Goal: Information Seeking & Learning: Understand process/instructions

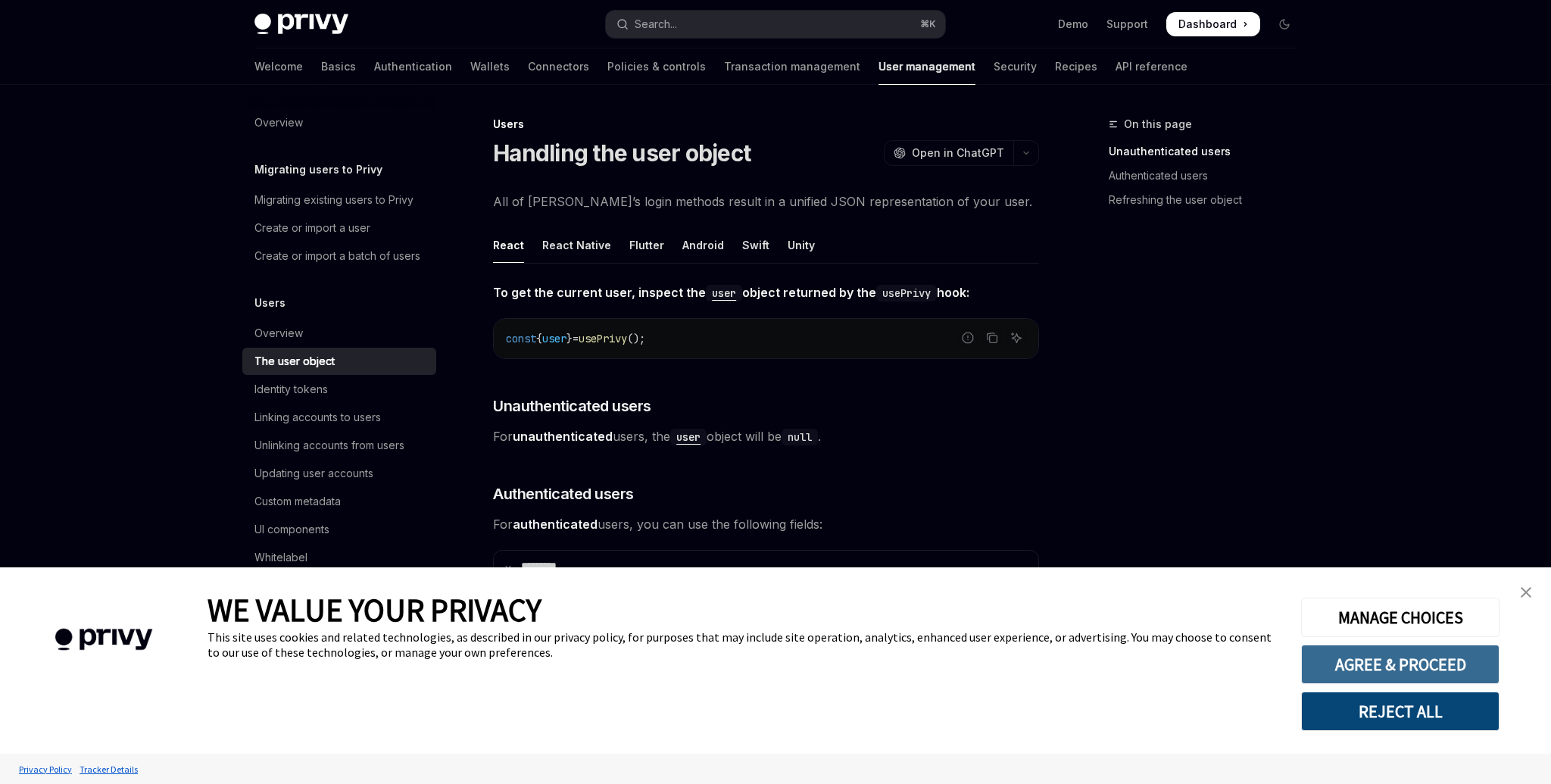
click at [1364, 665] on button "AGREE & PROCEED" at bounding box center [1400, 665] width 199 height 40
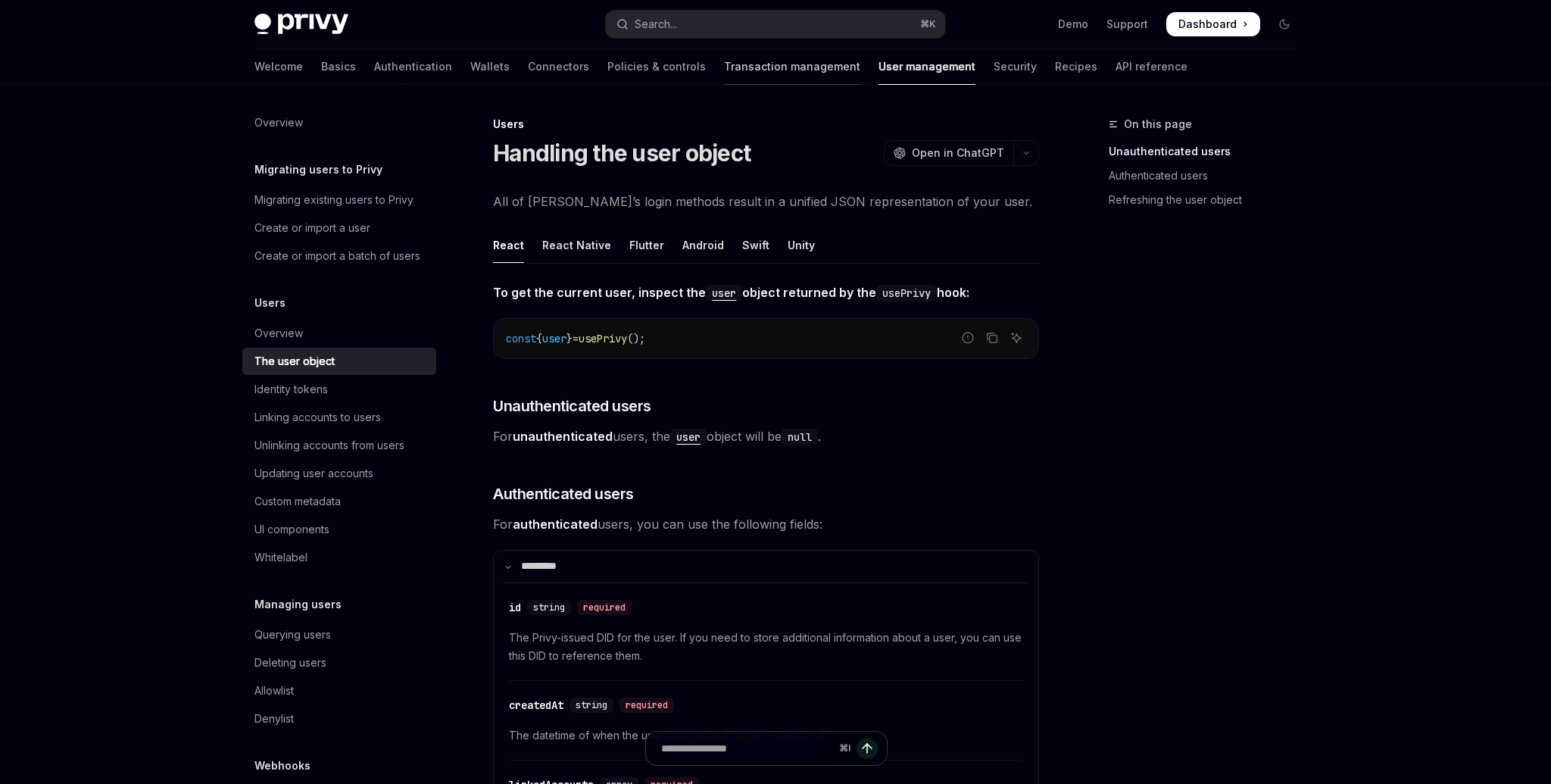
click at [724, 67] on link "Transaction management" at bounding box center [792, 66] width 137 height 36
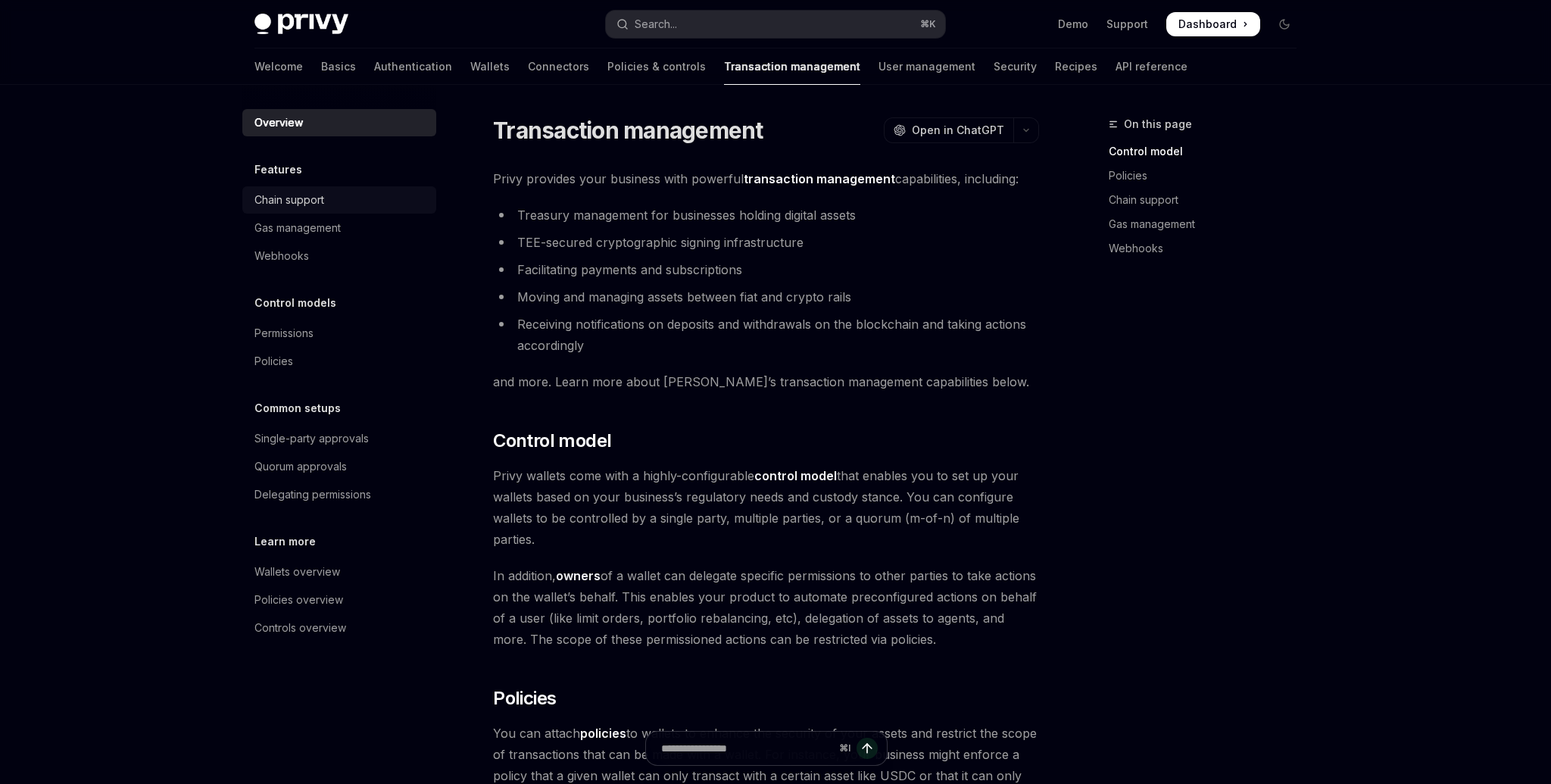
click at [318, 193] on div "Chain support" at bounding box center [289, 199] width 70 height 18
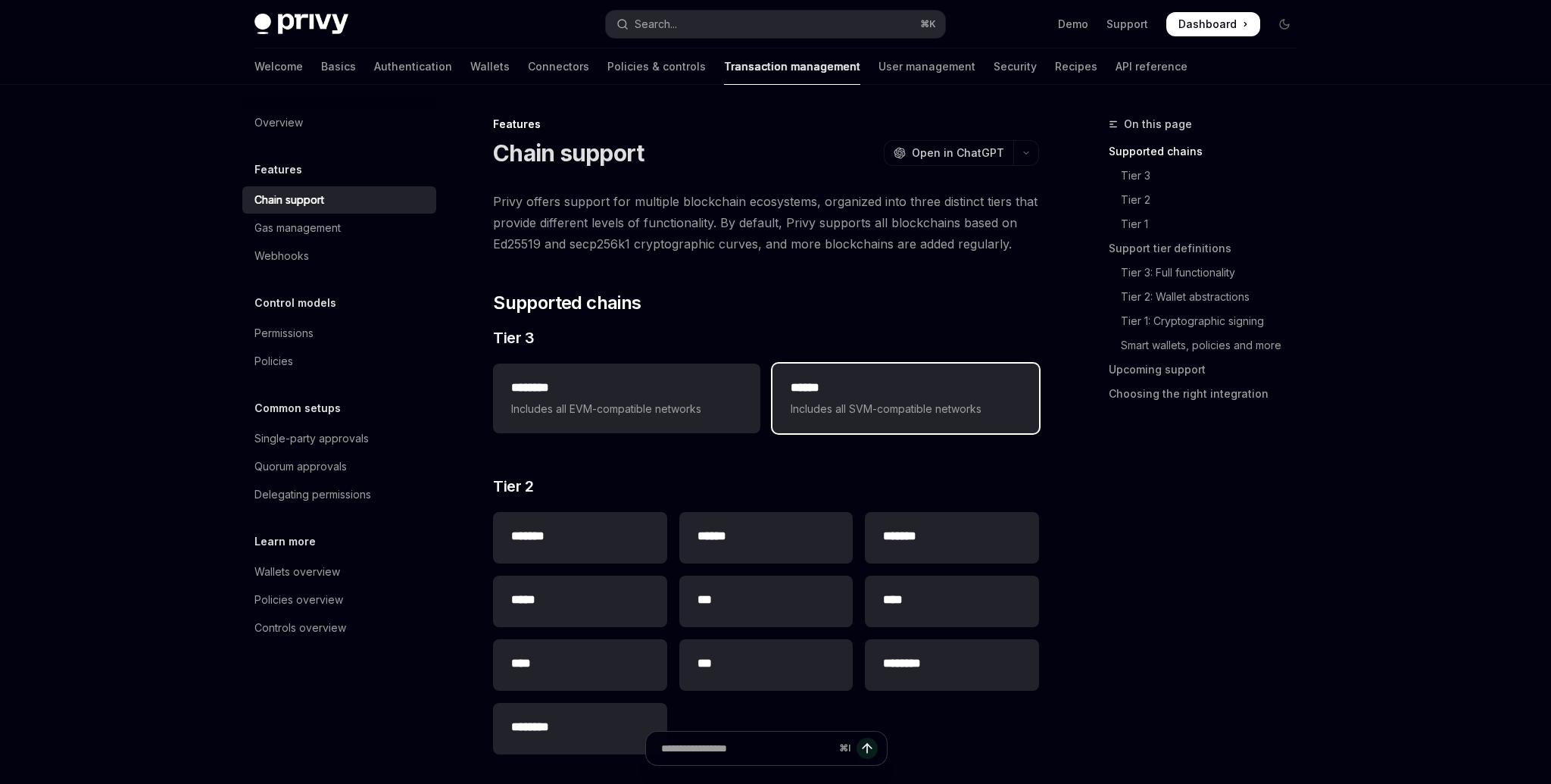
click at [800, 395] on h2 "******" at bounding box center [906, 387] width 230 height 18
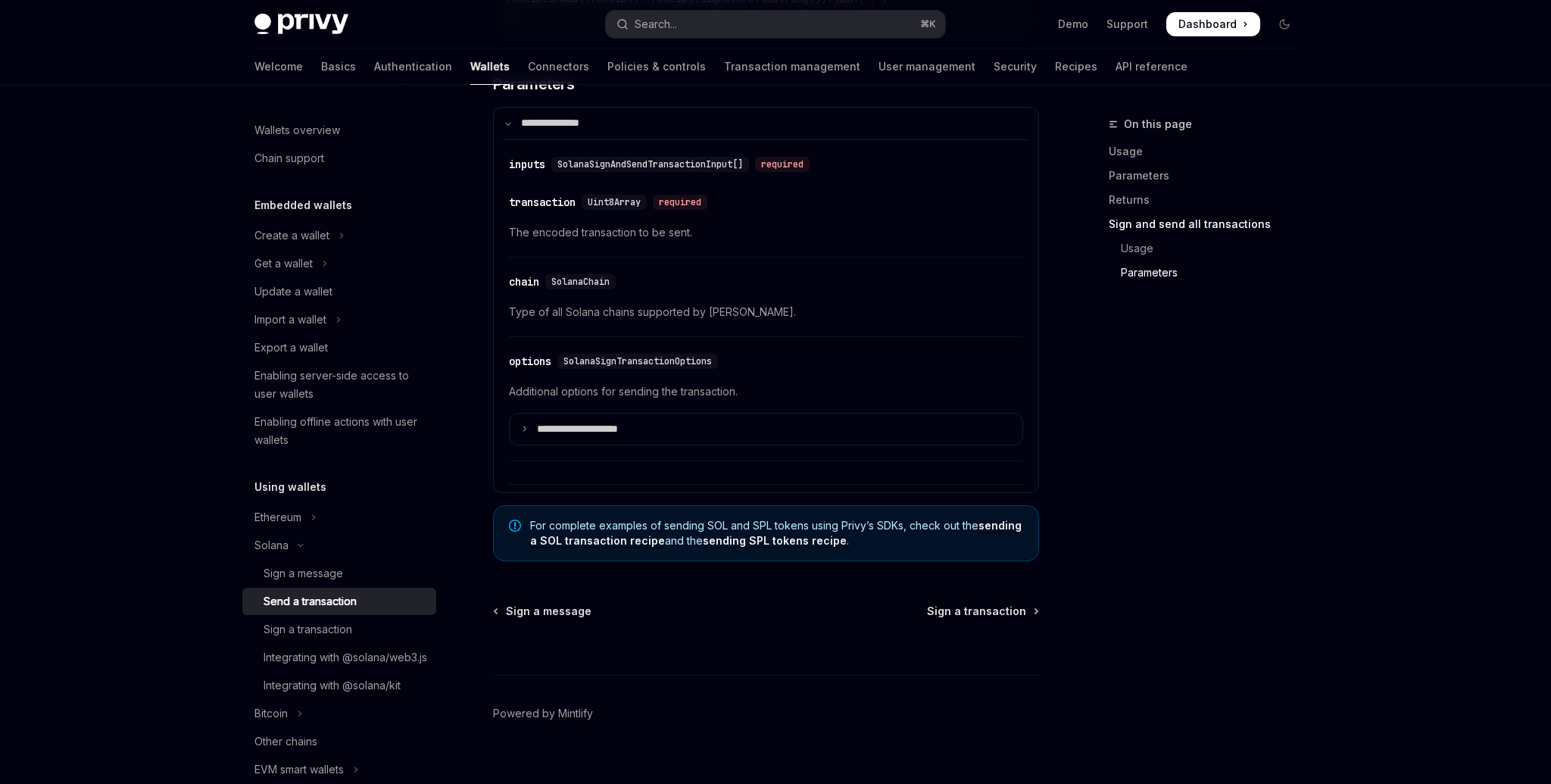
scroll to position [3640, 0]
click at [1003, 534] on link "sending a SOL transaction recipe" at bounding box center [776, 531] width 492 height 28
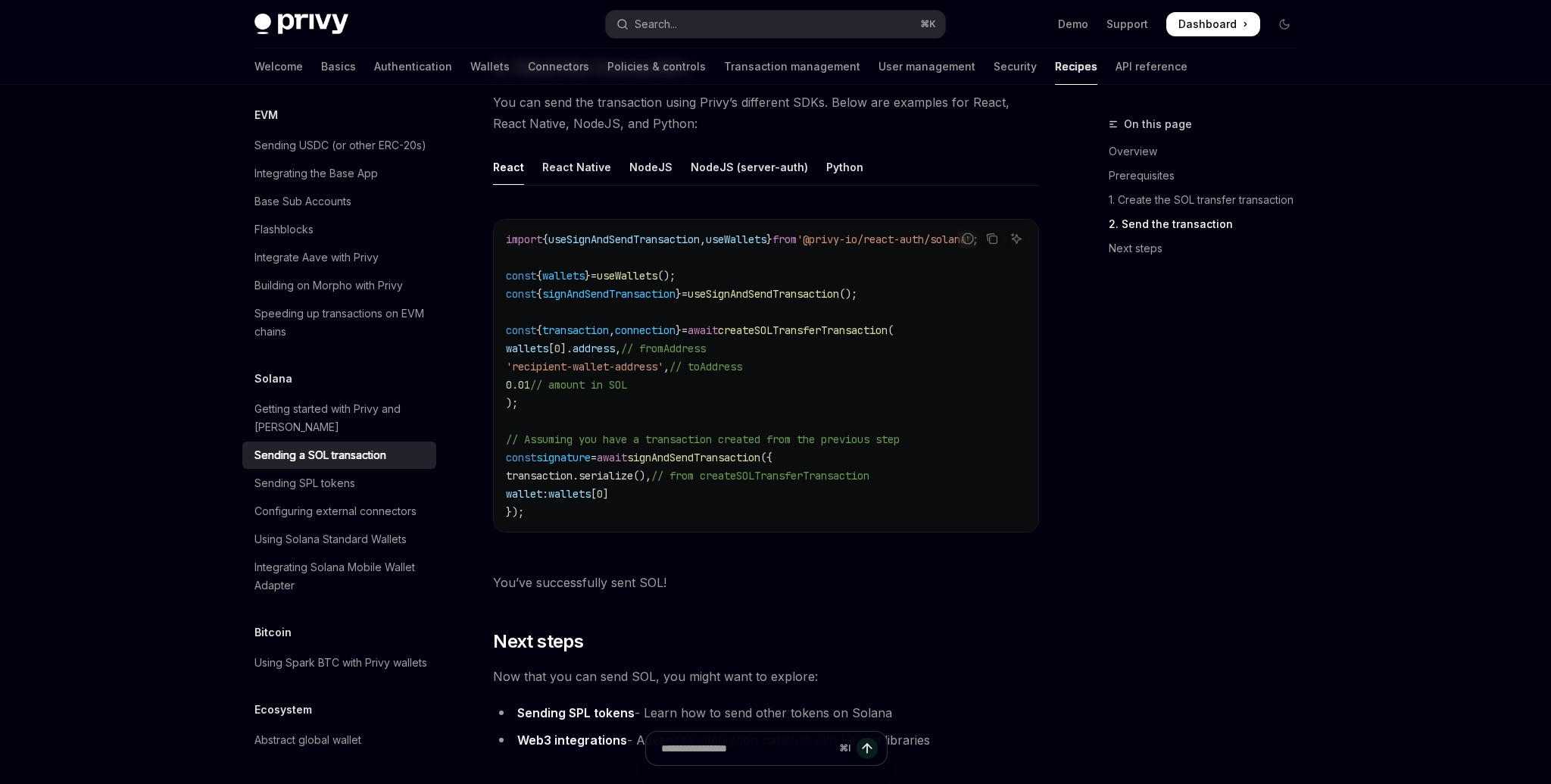
scroll to position [1332, 0]
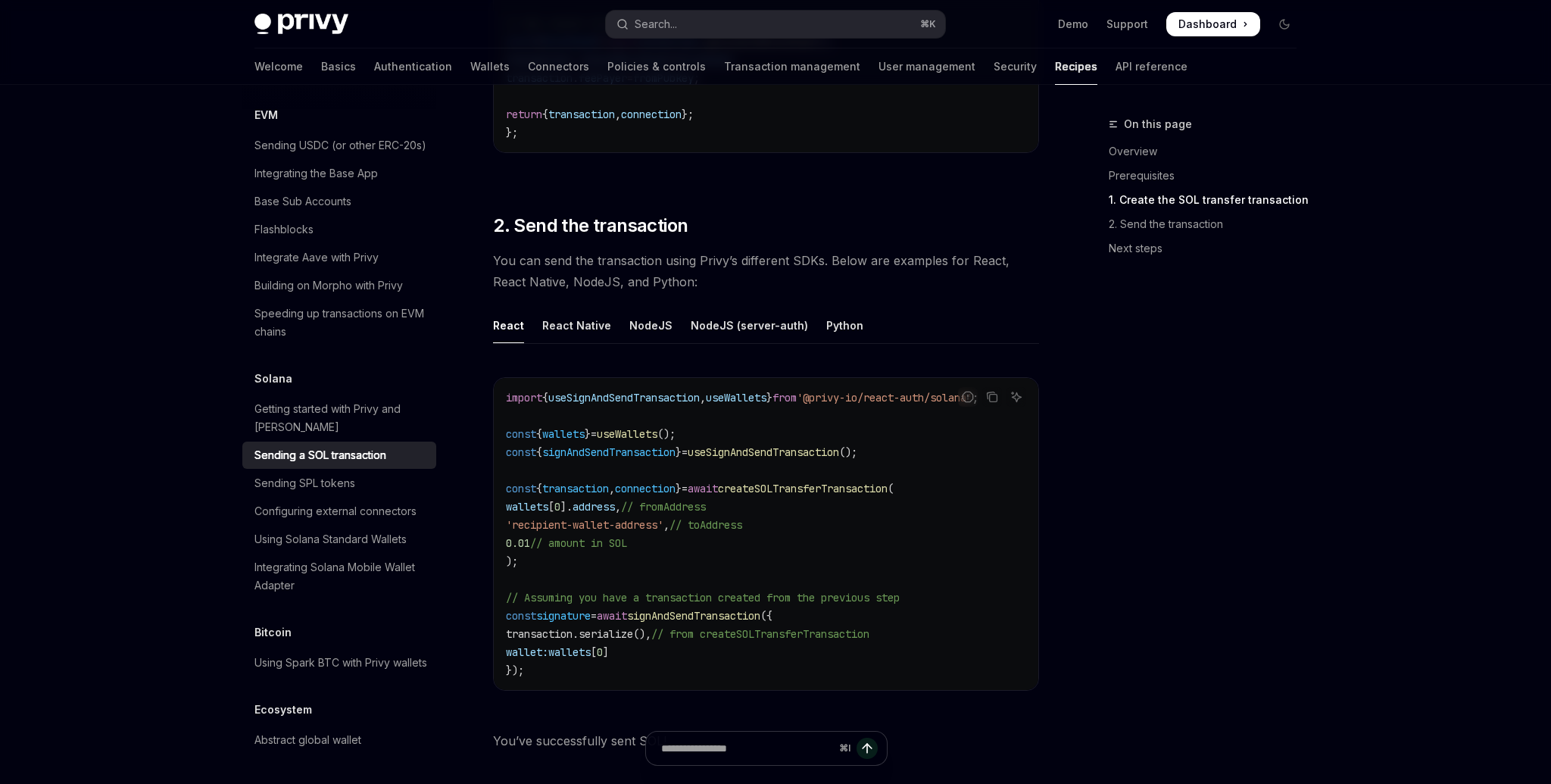
click at [815, 481] on span "createSOLTransferTransaction" at bounding box center [802, 488] width 169 height 14
click at [927, 394] on code "import { useSignAndSendTransaction , useWallets } from '@privy-io/react-auth/so…" at bounding box center [765, 534] width 520 height 291
click at [966, 394] on button "Report incorrect code" at bounding box center [967, 396] width 20 height 20
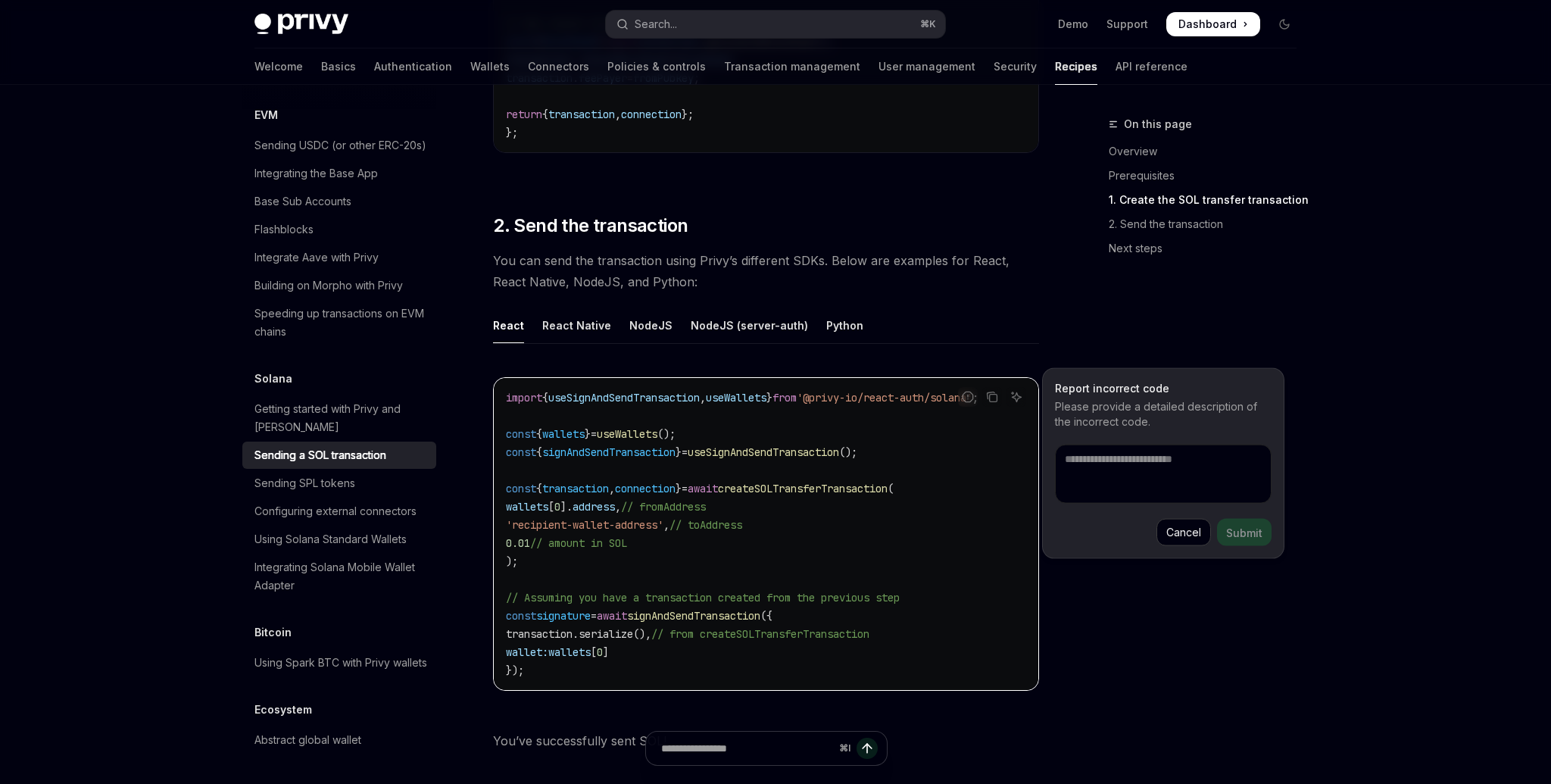
click at [1176, 532] on button "Cancel" at bounding box center [1183, 531] width 54 height 28
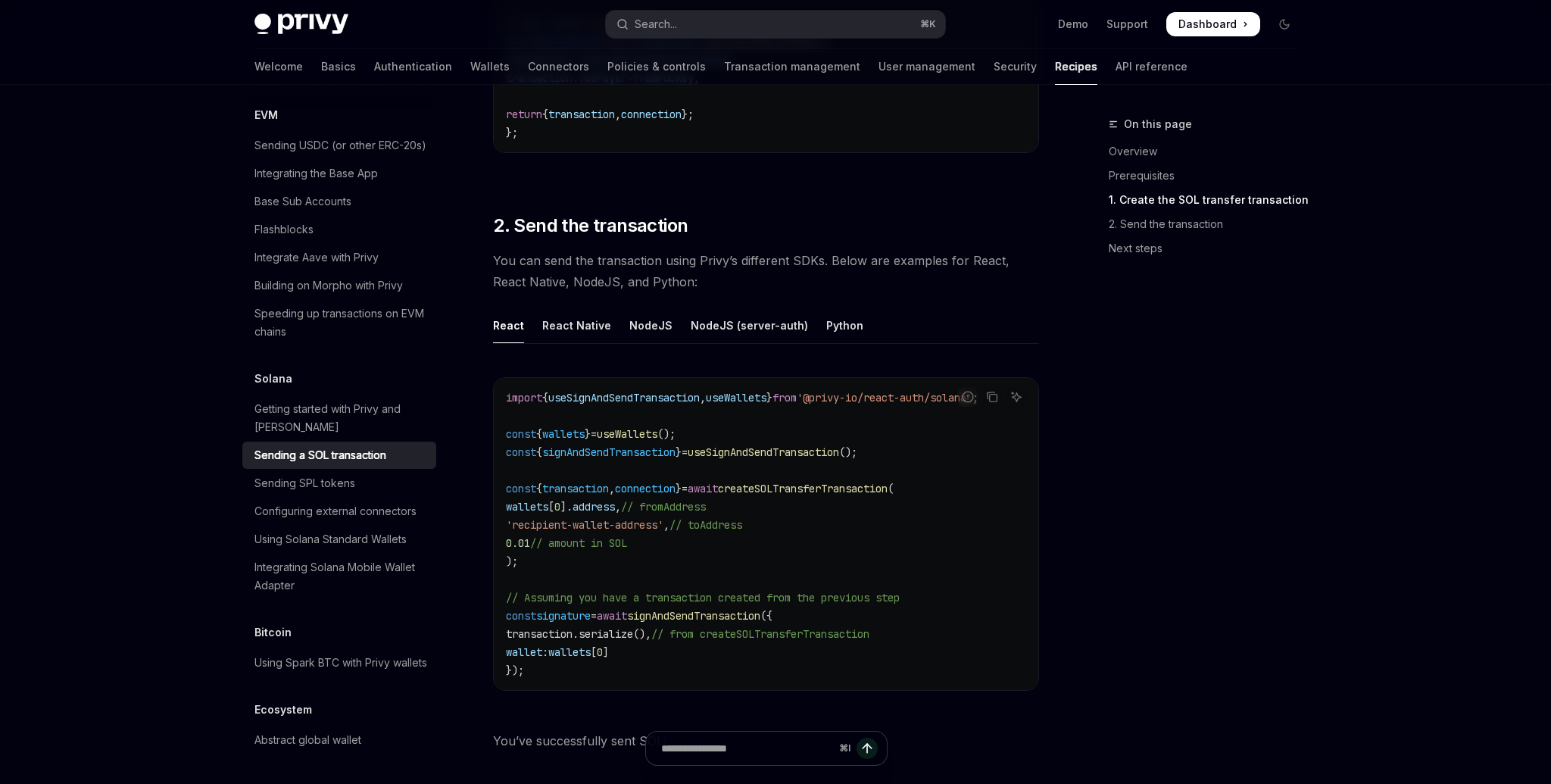
click at [756, 482] on span "createSOLTransferTransaction" at bounding box center [802, 488] width 169 height 14
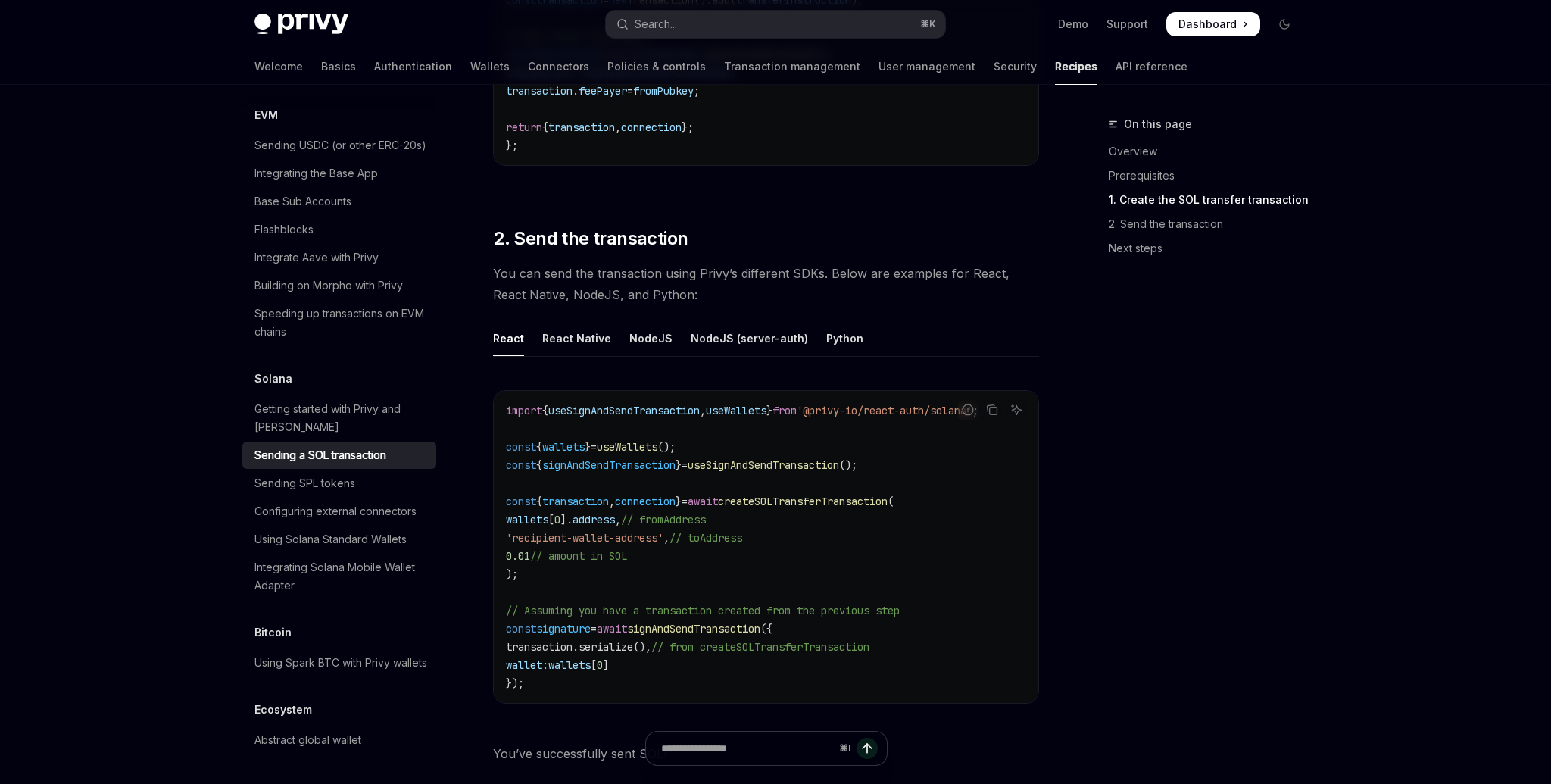
scroll to position [1320, 0]
click at [743, 334] on div "NodeJS (server-auth)" at bounding box center [749, 337] width 118 height 35
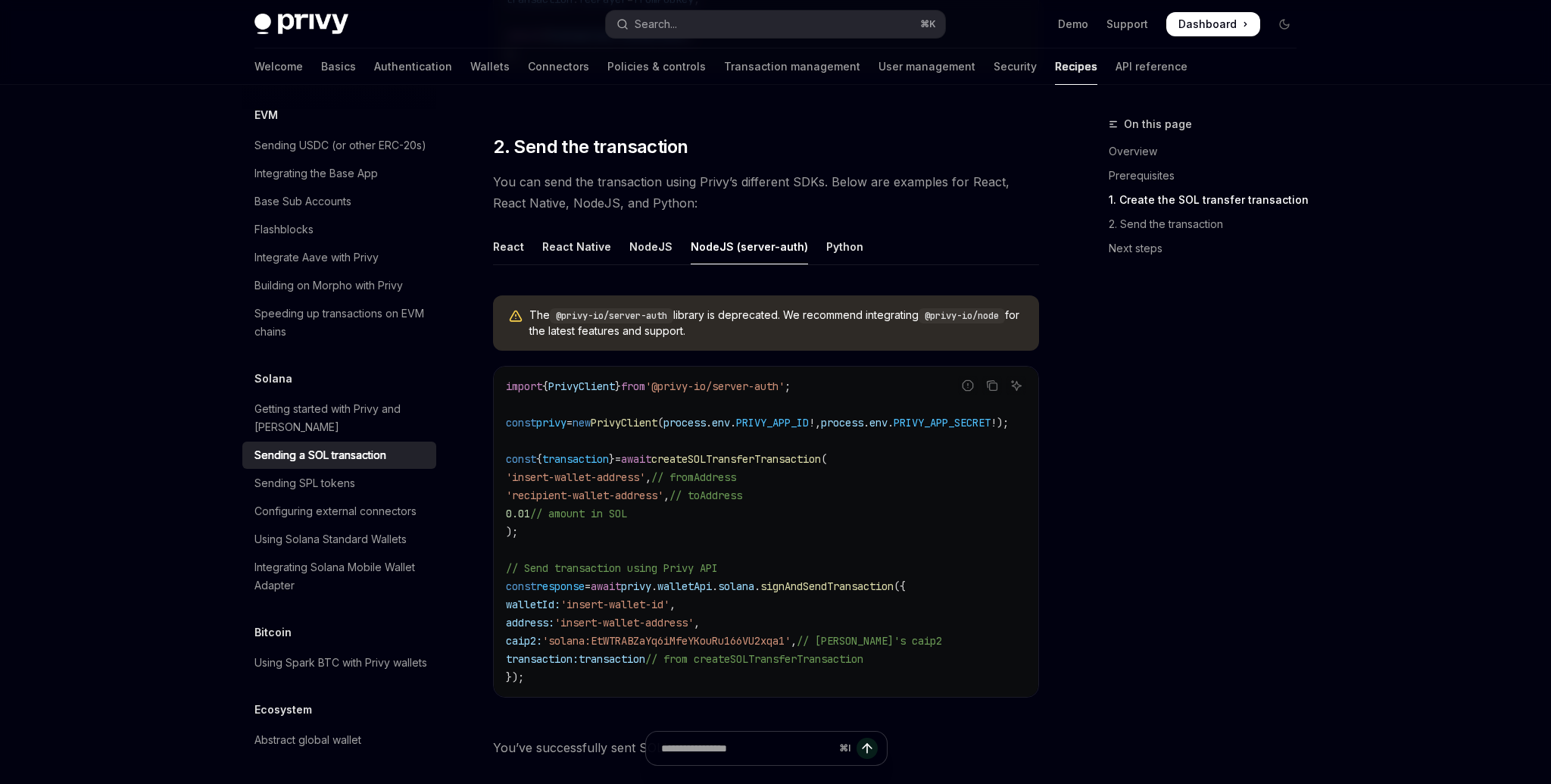
scroll to position [1438, 0]
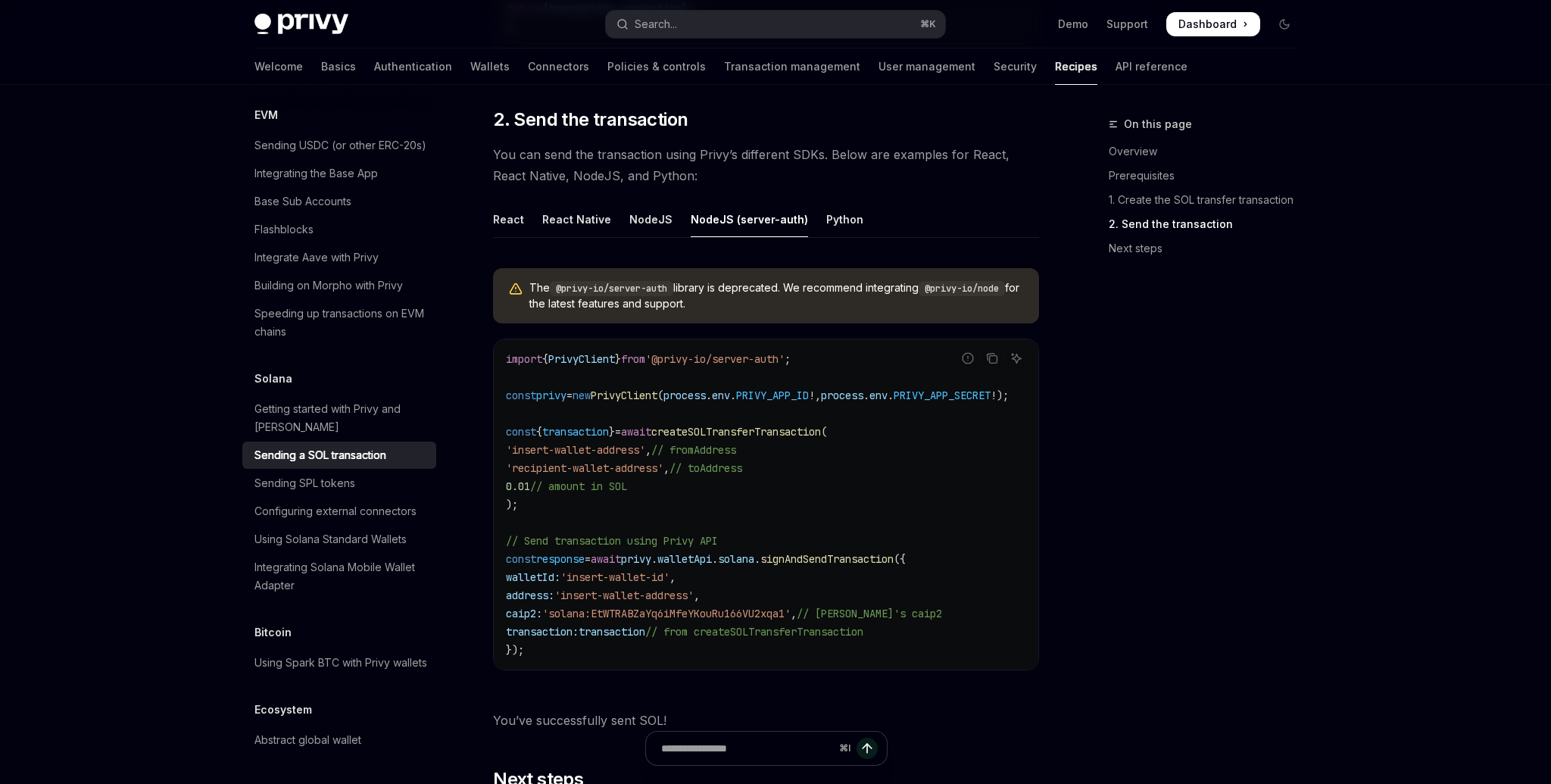
click at [746, 425] on span "createSOLTransferTransaction" at bounding box center [735, 432] width 169 height 14
click at [740, 425] on span "createSOLTransferTransaction" at bounding box center [735, 432] width 169 height 14
click at [645, 389] on span "PrivyClient" at bounding box center [624, 395] width 67 height 14
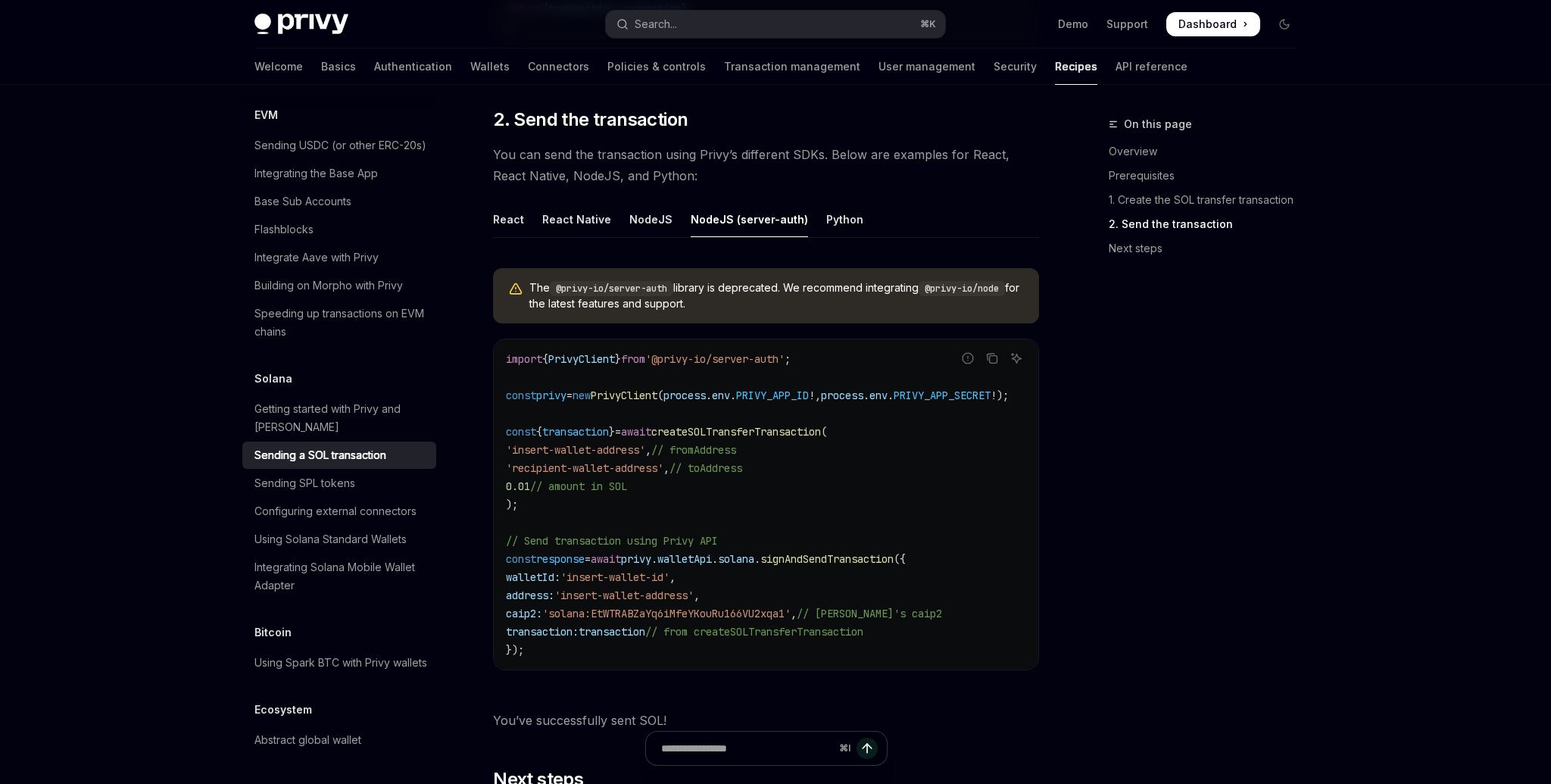
click at [645, 389] on span "PrivyClient" at bounding box center [624, 395] width 67 height 14
click at [567, 389] on span "privy" at bounding box center [551, 395] width 30 height 14
click at [732, 425] on span "createSOLTransferTransaction" at bounding box center [735, 432] width 169 height 14
click at [826, 212] on div "Python" at bounding box center [844, 218] width 37 height 35
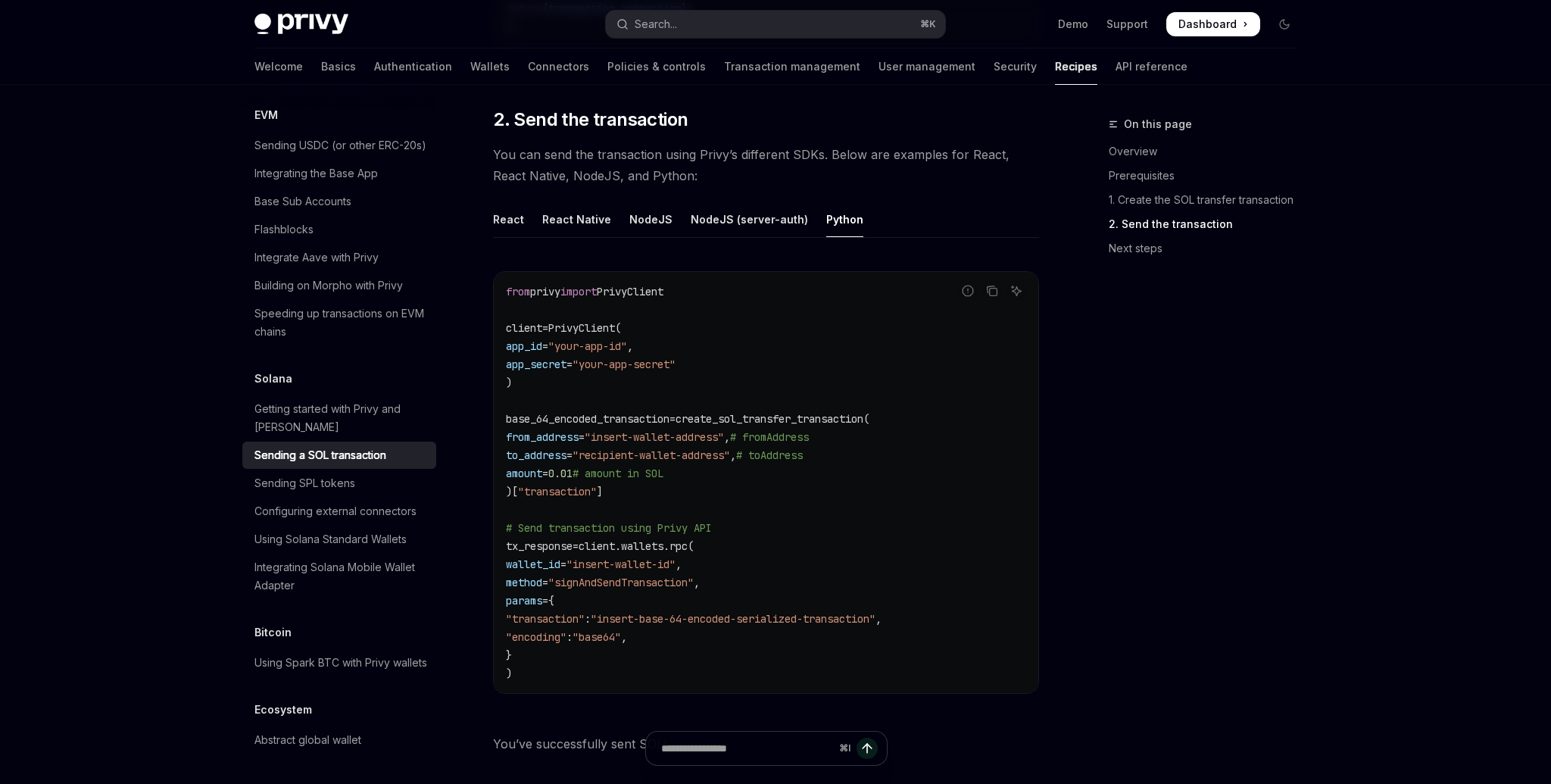
click at [771, 412] on span "create_sol_transfer_transaction(" at bounding box center [772, 419] width 193 height 14
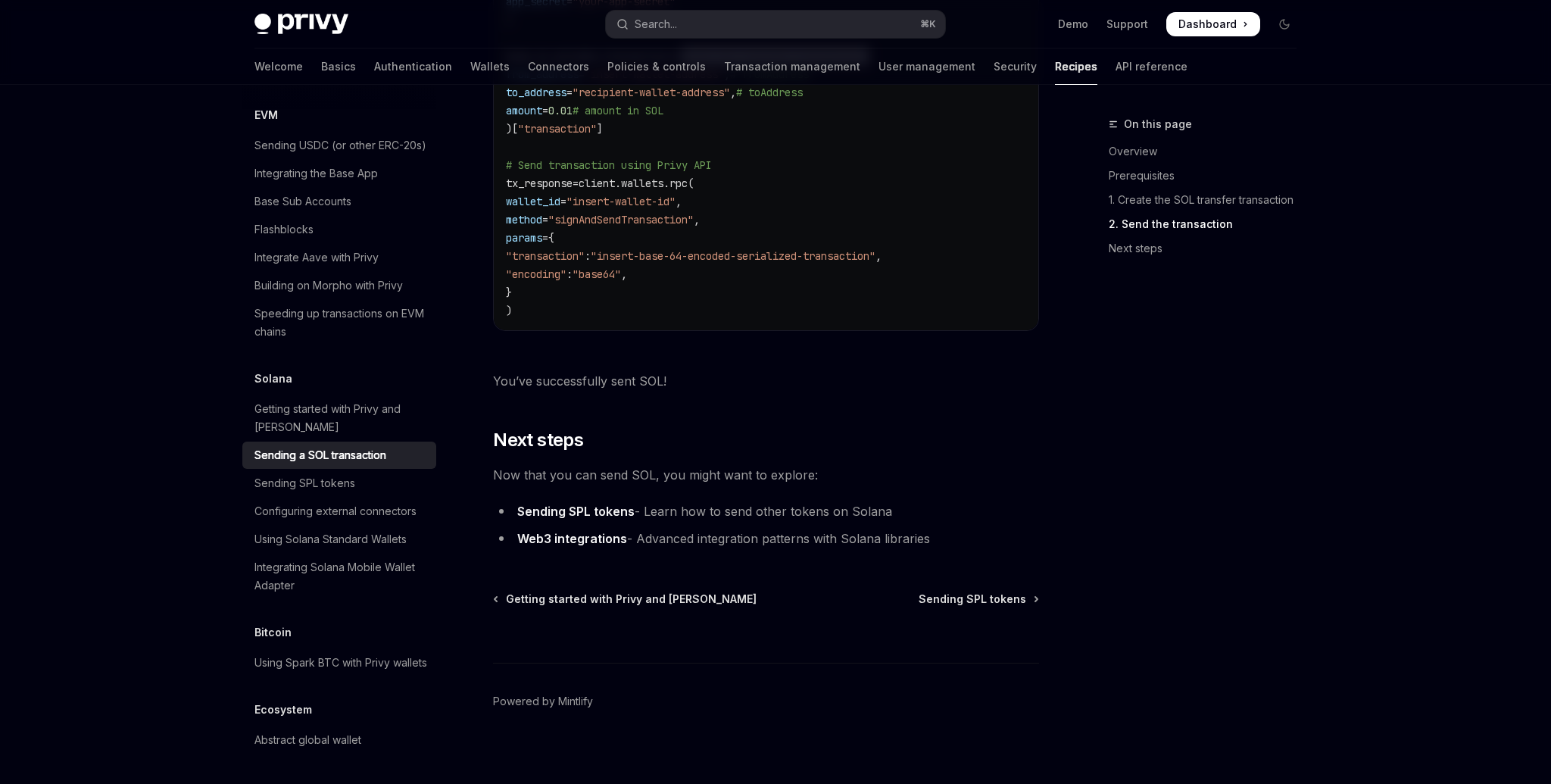
scroll to position [1801, 0]
click at [340, 474] on div "Sending SPL tokens" at bounding box center [304, 482] width 101 height 18
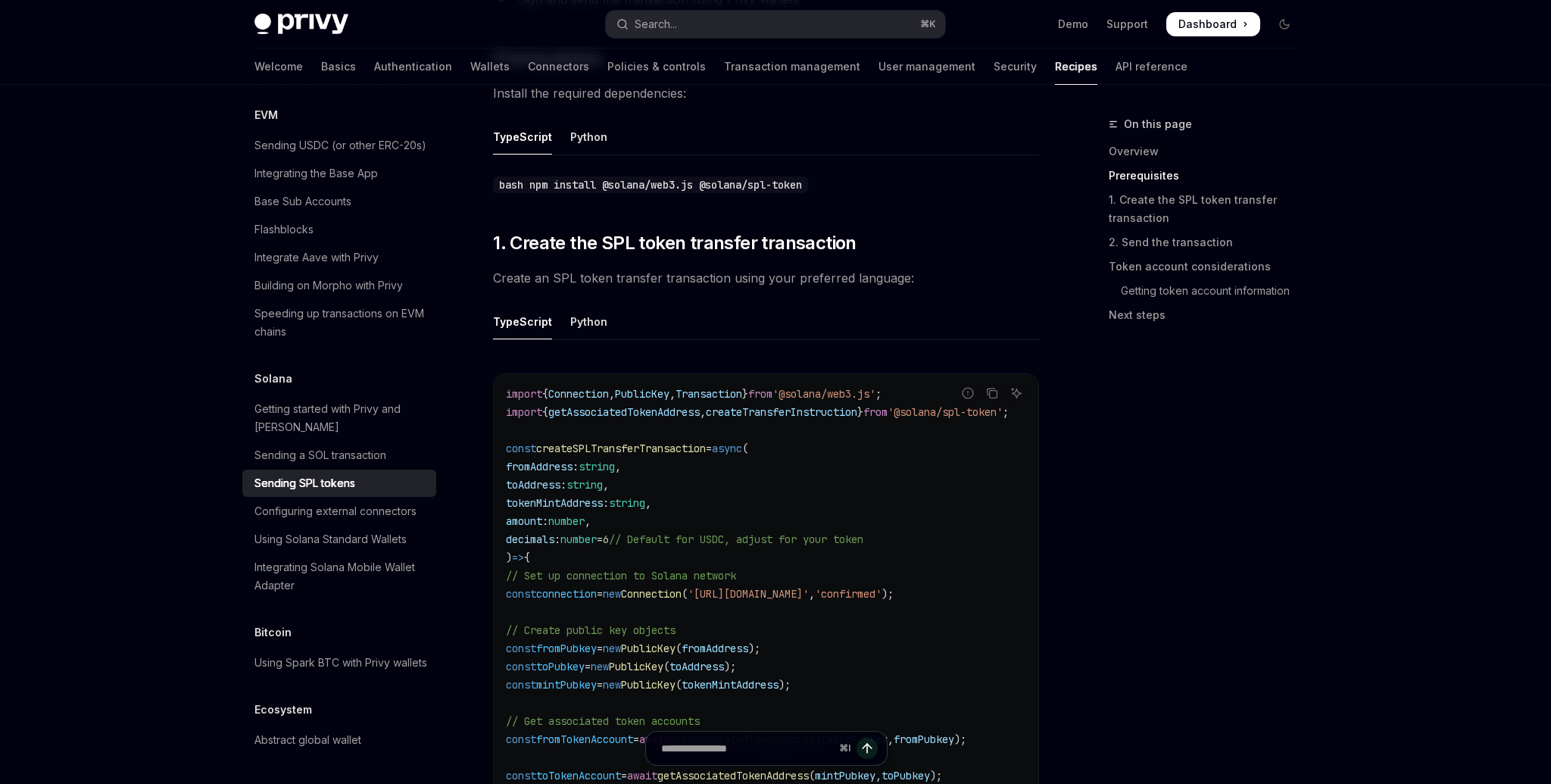
click at [663, 441] on span "createSPLTransferTransaction" at bounding box center [621, 448] width 169 height 14
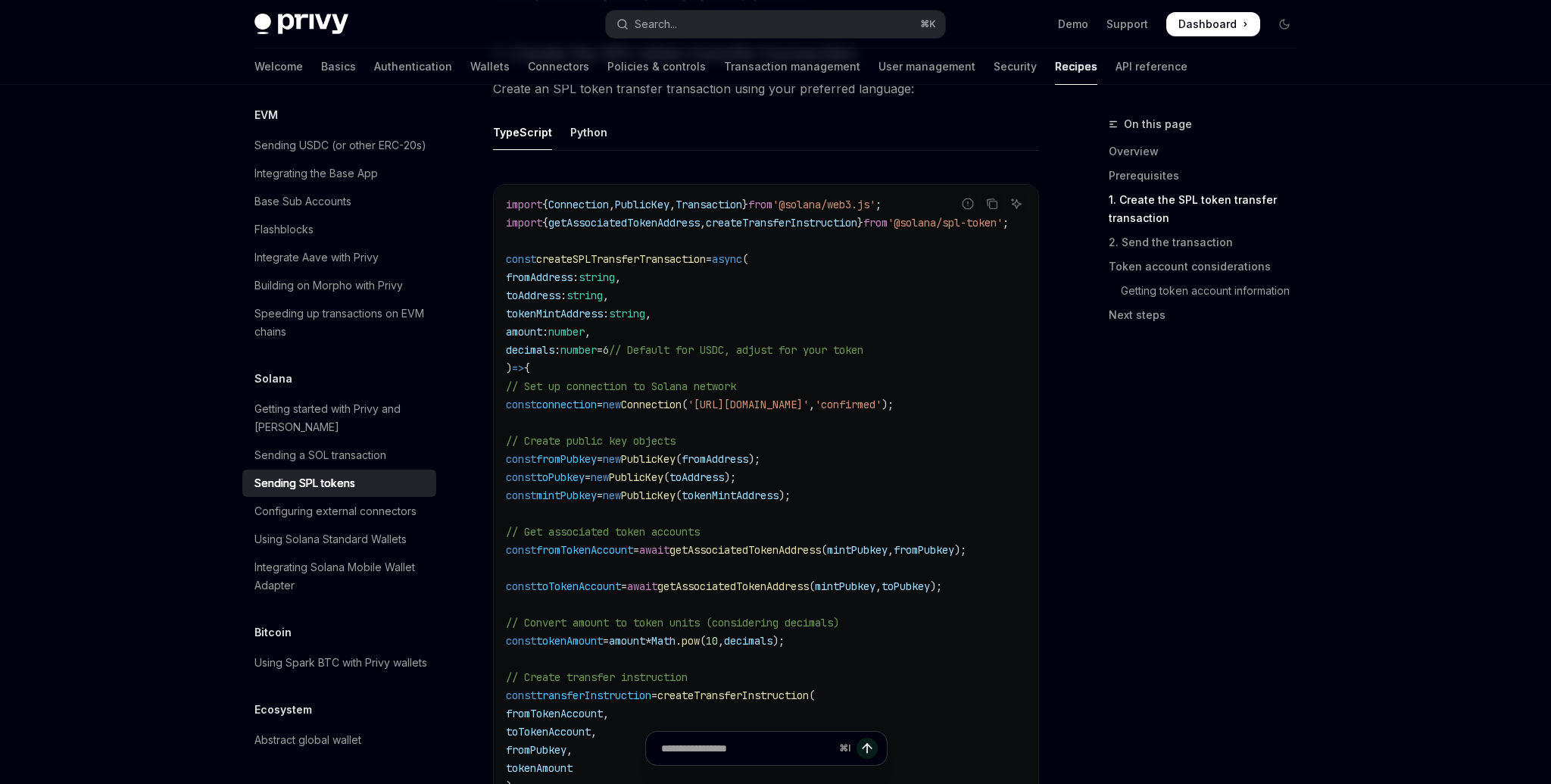
scroll to position [712, 0]
click at [369, 502] on div "Configuring external connectors" at bounding box center [335, 511] width 162 height 18
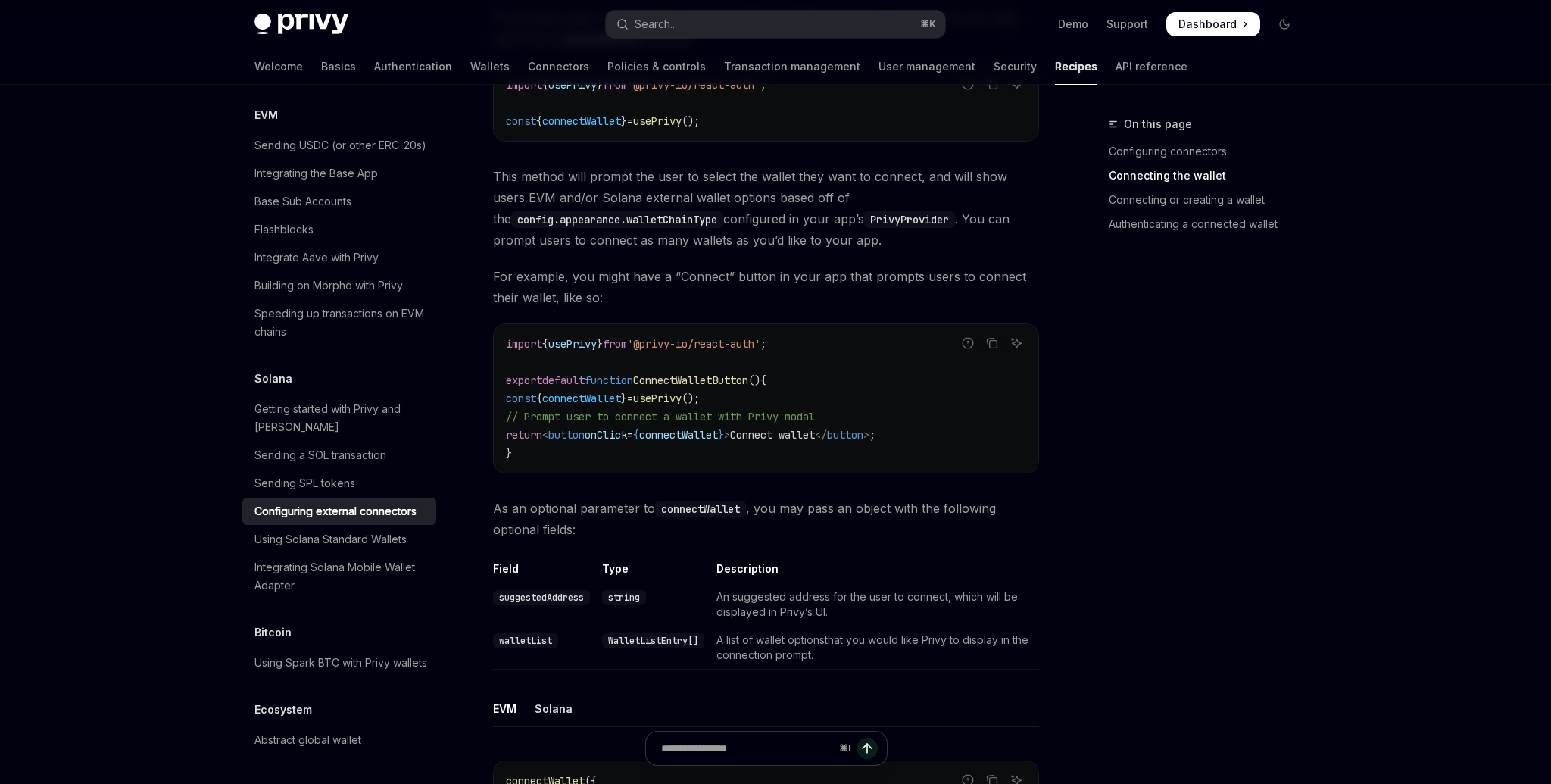
scroll to position [526, 0]
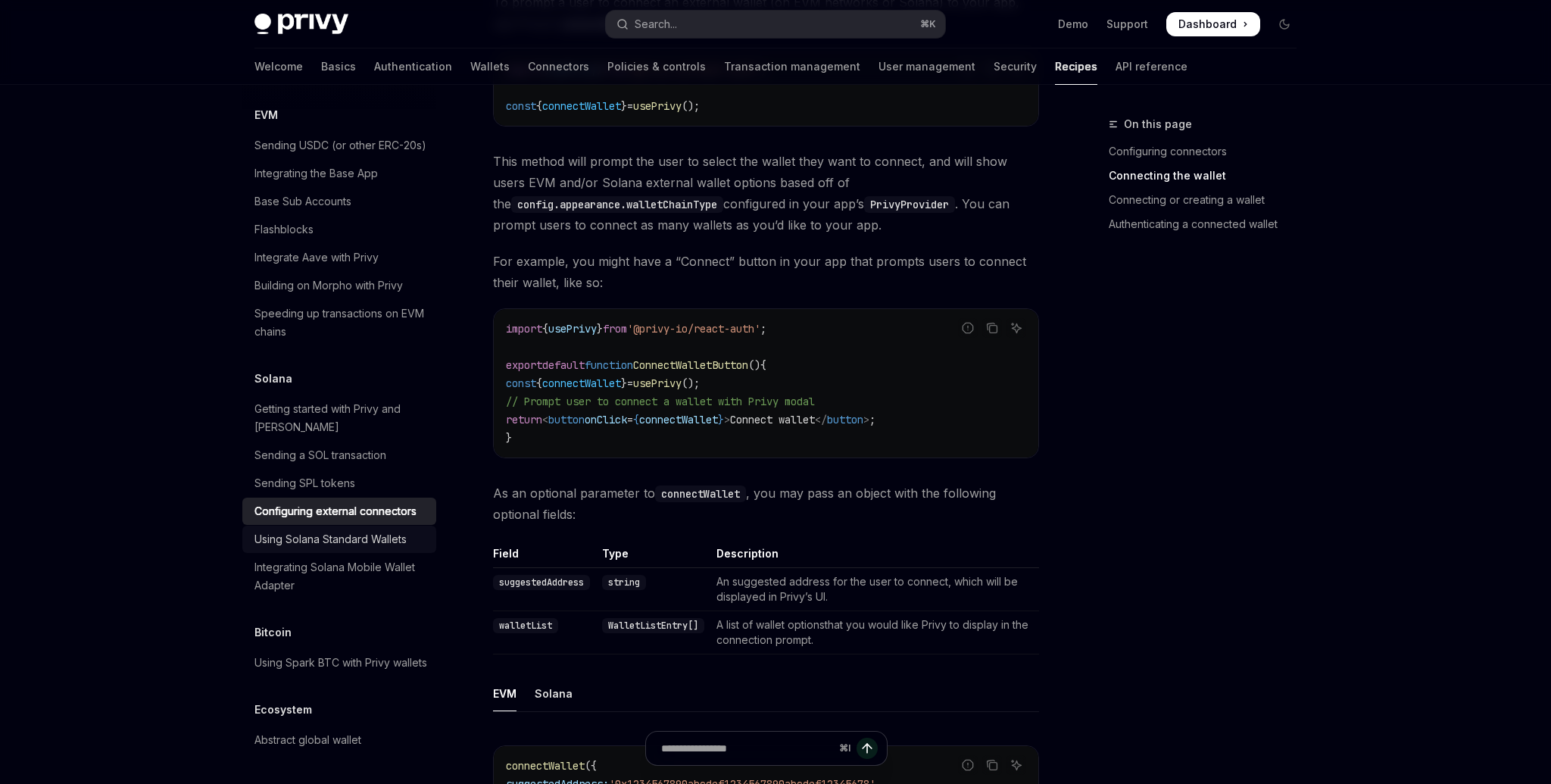
click at [386, 530] on div "Using Solana Standard Wallets" at bounding box center [330, 539] width 152 height 18
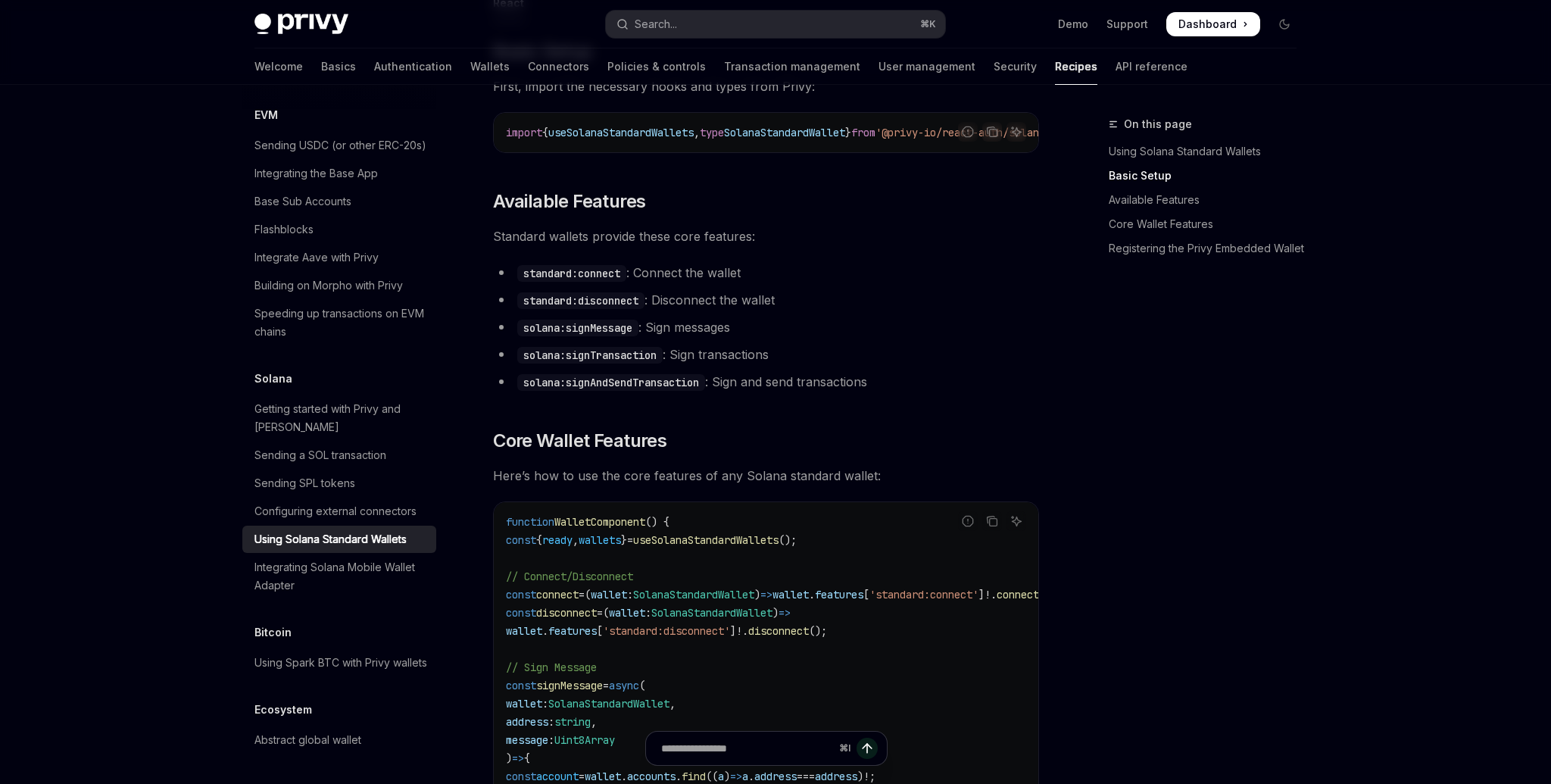
scroll to position [399, 0]
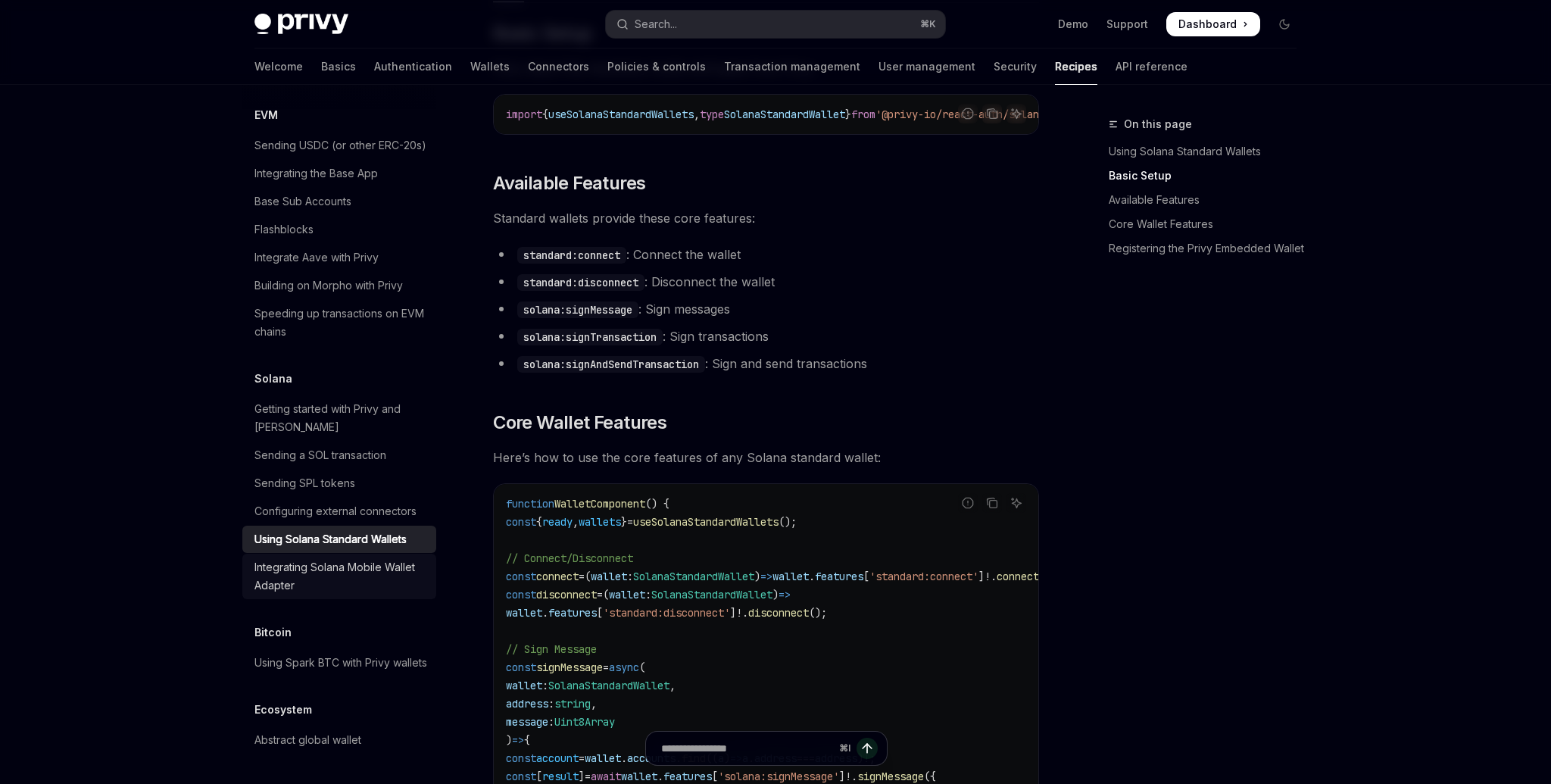
click at [371, 558] on div "Integrating Solana Mobile Wallet Adapter" at bounding box center [340, 576] width 173 height 36
type textarea "*"
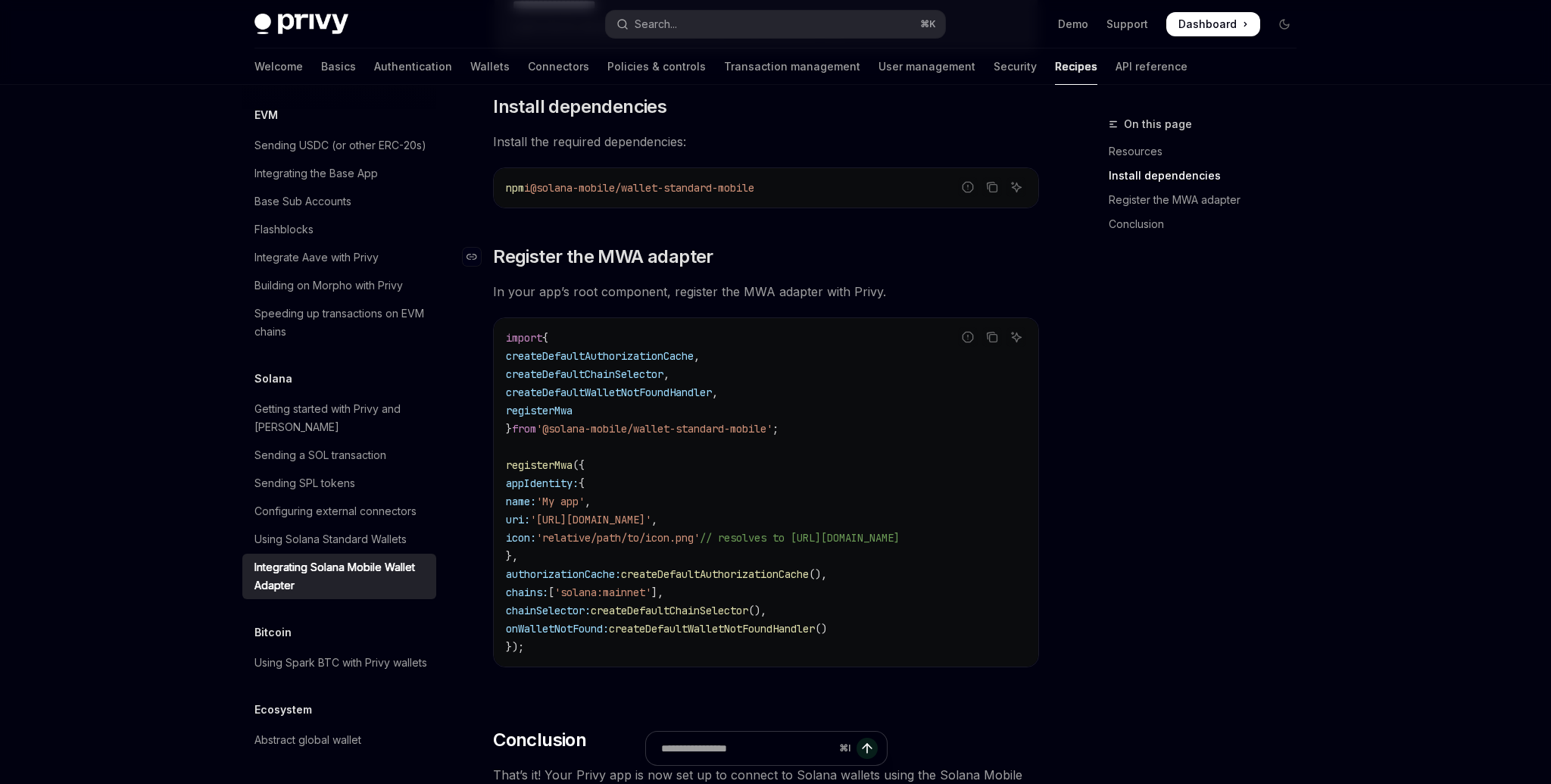
scroll to position [454, 0]
